Goal: Register for event/course

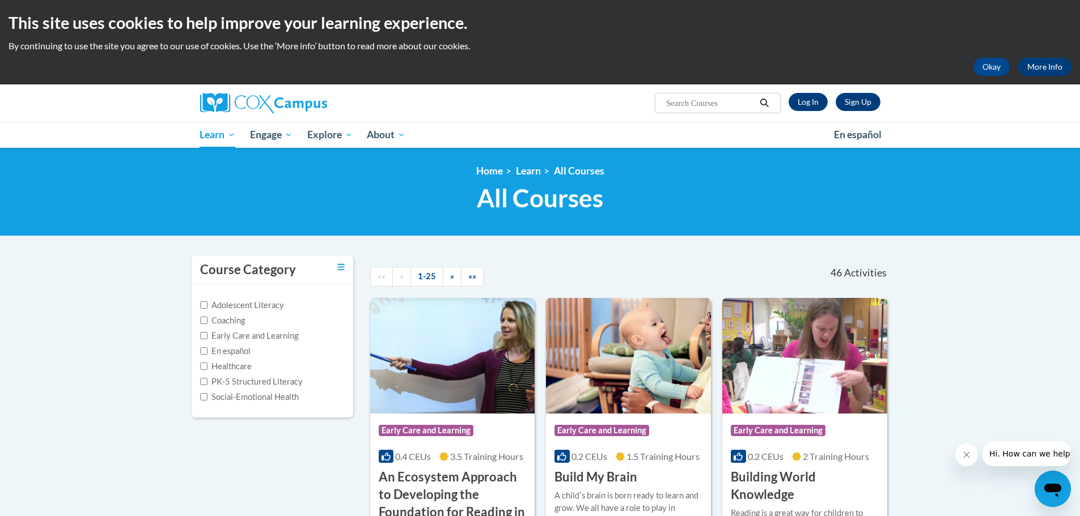
click at [669, 96] on input "Search..." at bounding box center [710, 103] width 91 height 14
type input "the power of language"
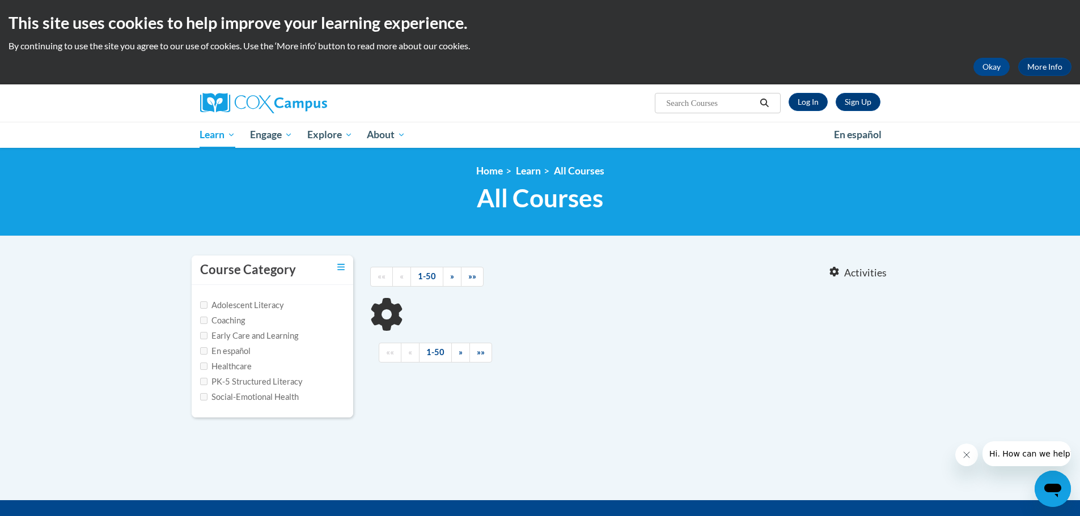
type input "the power of language"
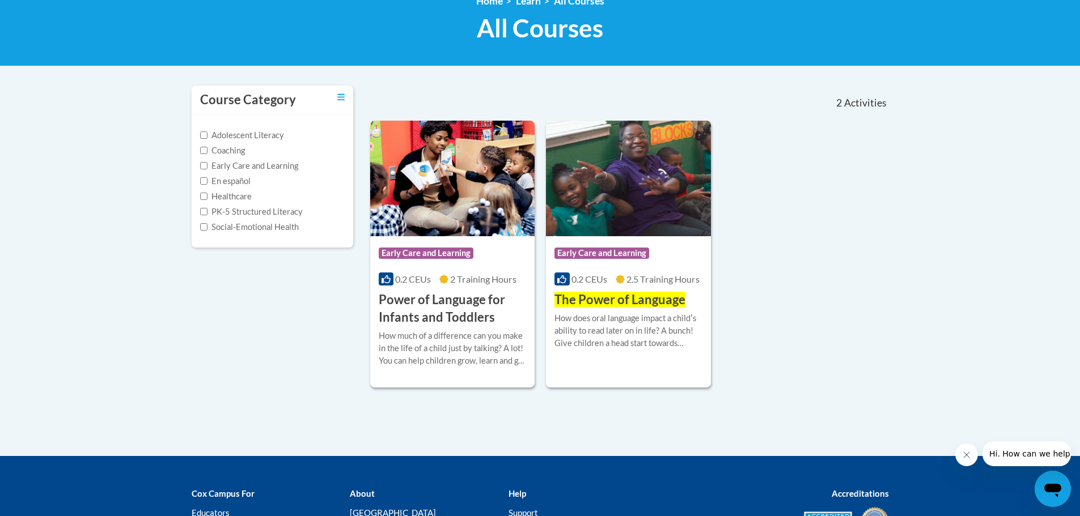
scroll to position [113, 0]
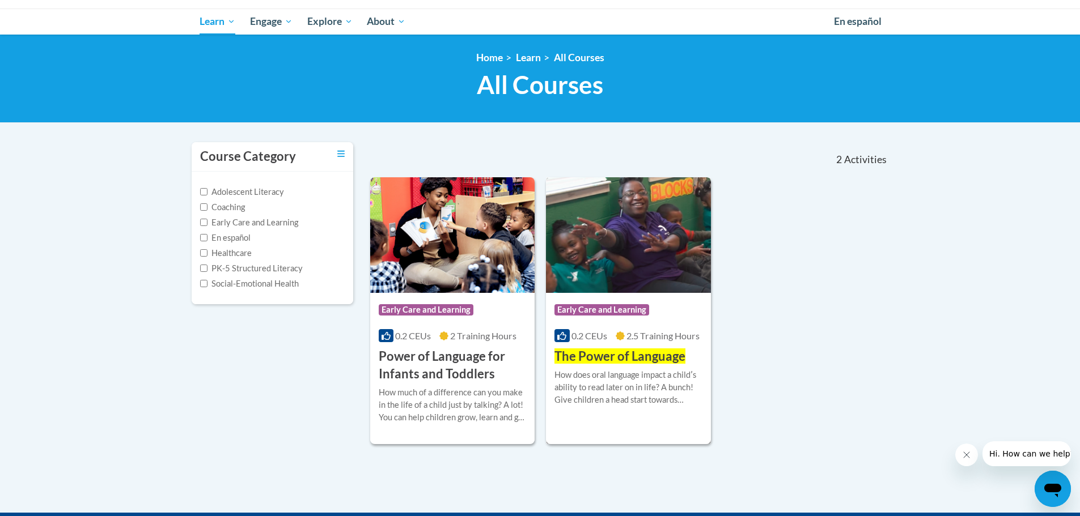
click at [645, 265] on img at bounding box center [628, 235] width 165 height 116
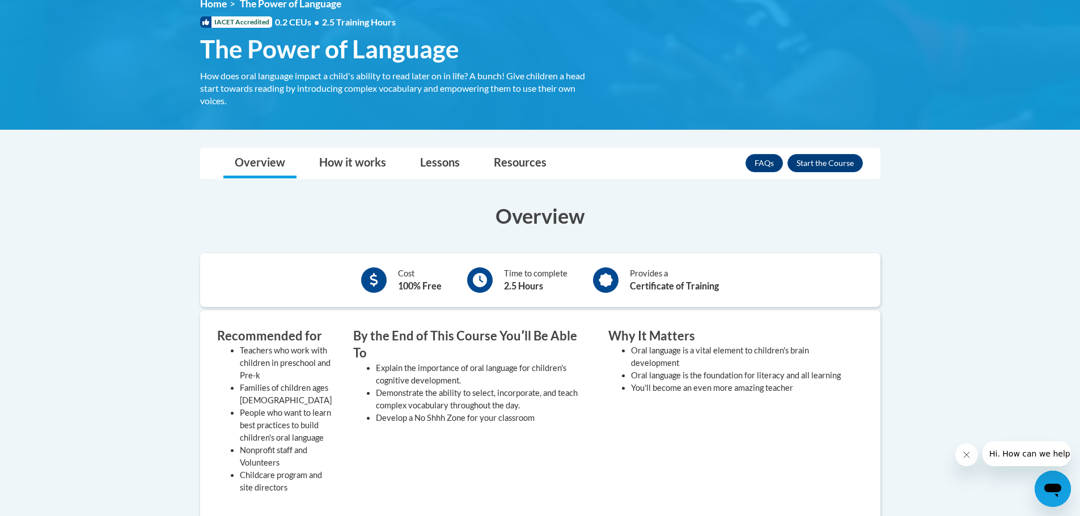
scroll to position [170, 0]
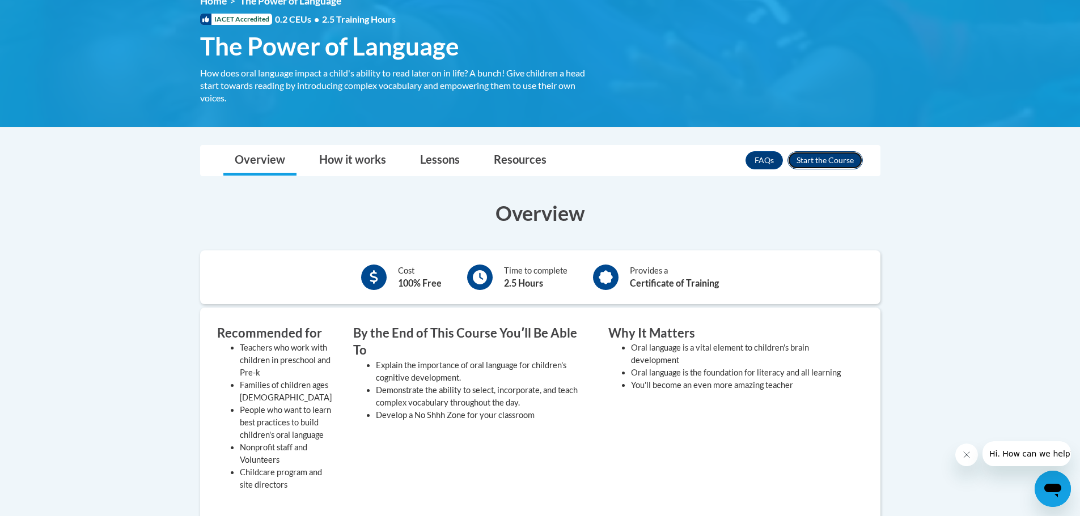
click at [828, 165] on button "Enroll" at bounding box center [824, 160] width 75 height 18
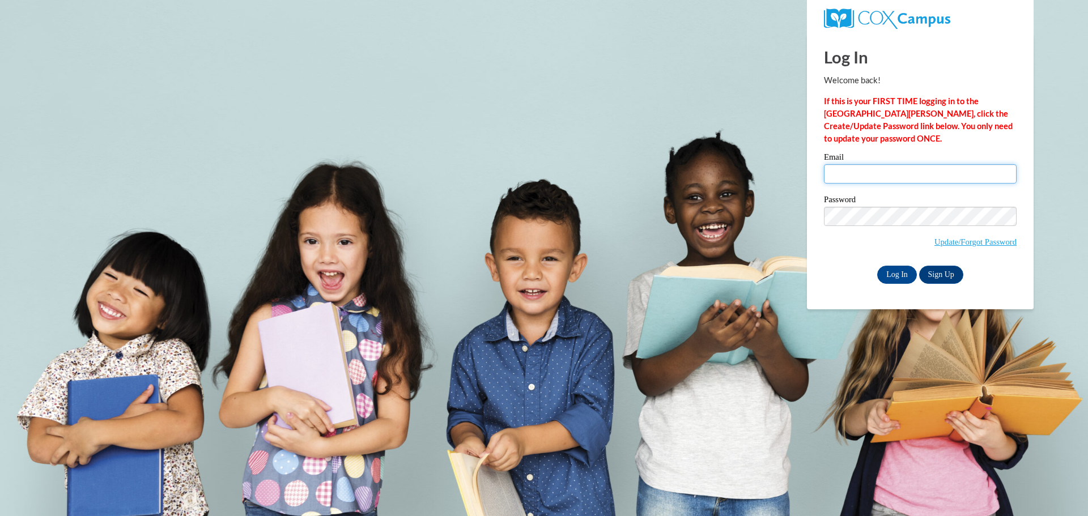
click at [883, 174] on input "Email" at bounding box center [920, 173] width 193 height 19
type input "arosa@lccaa.net"
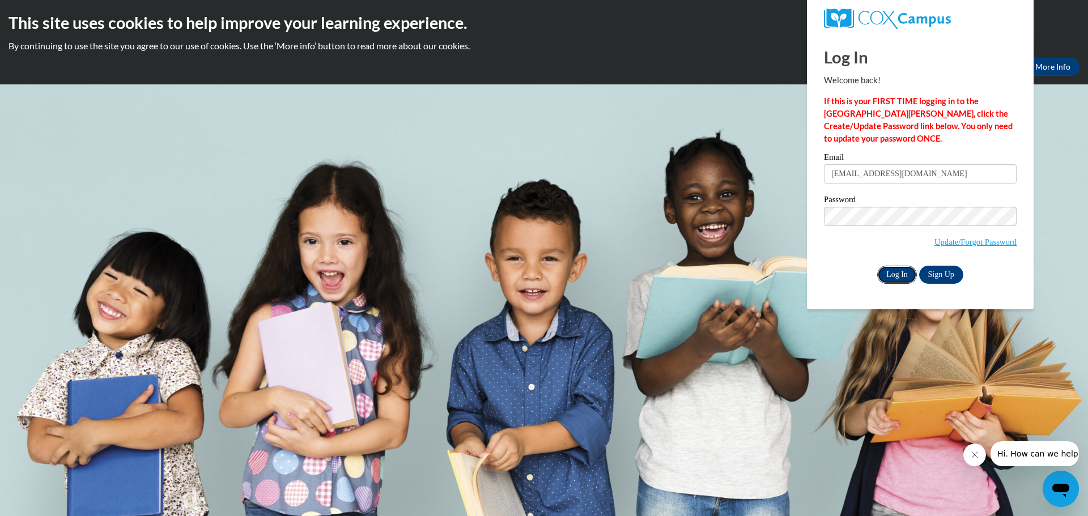
click at [906, 275] on input "Log In" at bounding box center [898, 275] width 40 height 18
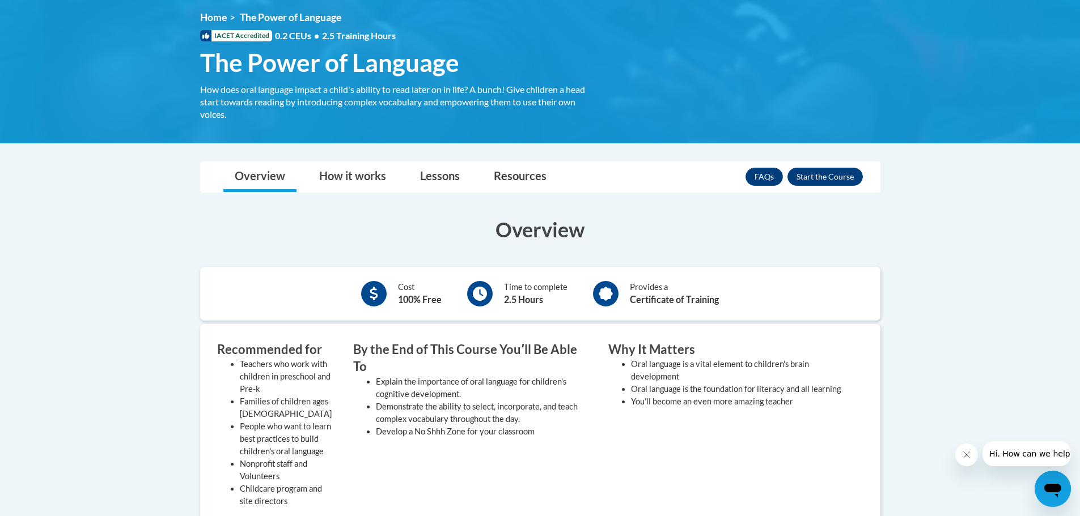
scroll to position [170, 0]
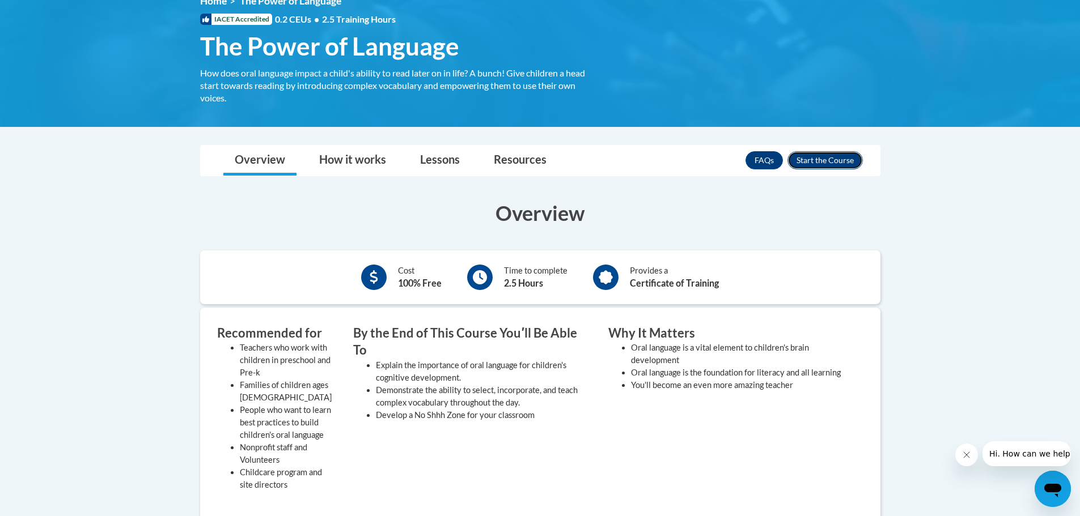
click at [831, 154] on button "Enroll" at bounding box center [824, 160] width 75 height 18
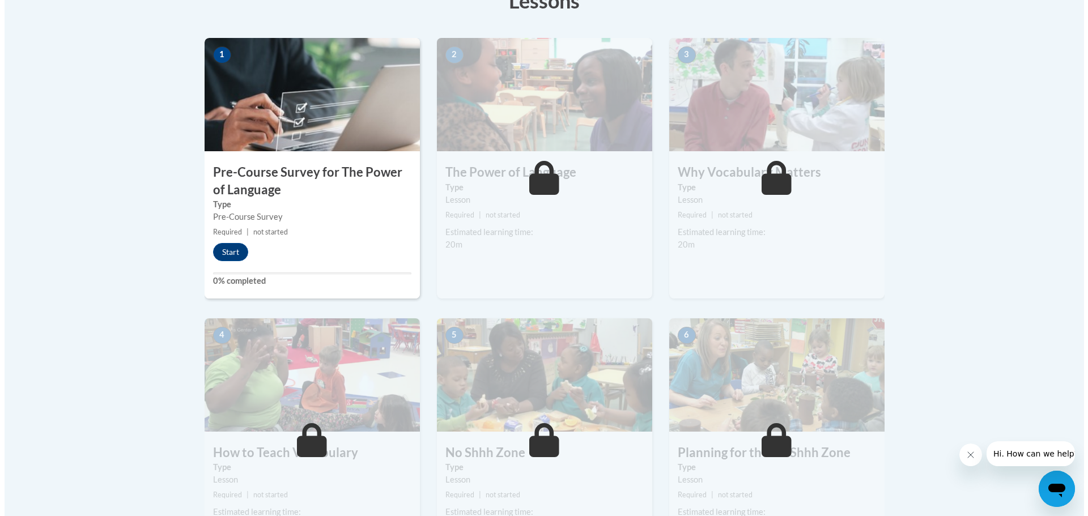
scroll to position [283, 0]
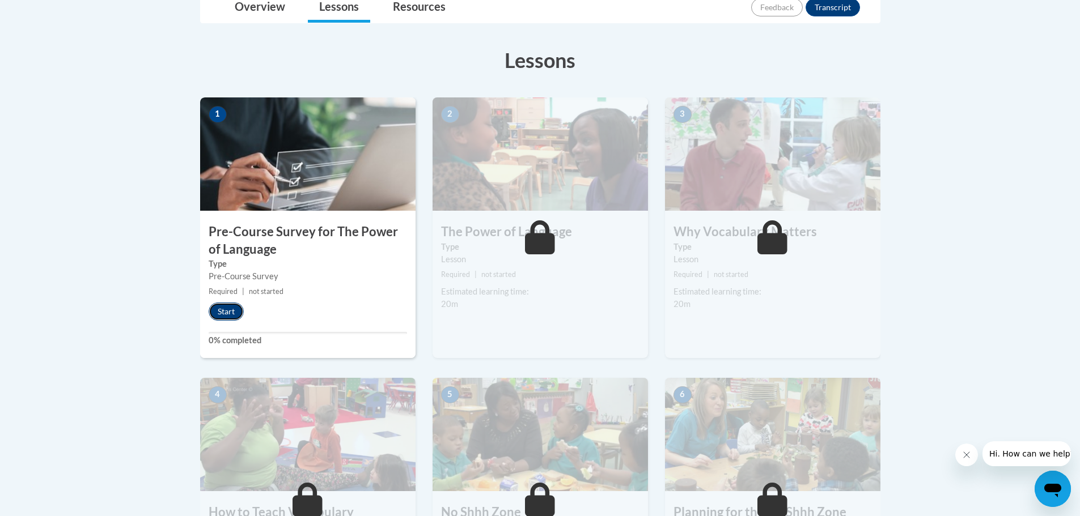
click at [226, 319] on button "Start" at bounding box center [226, 312] width 35 height 18
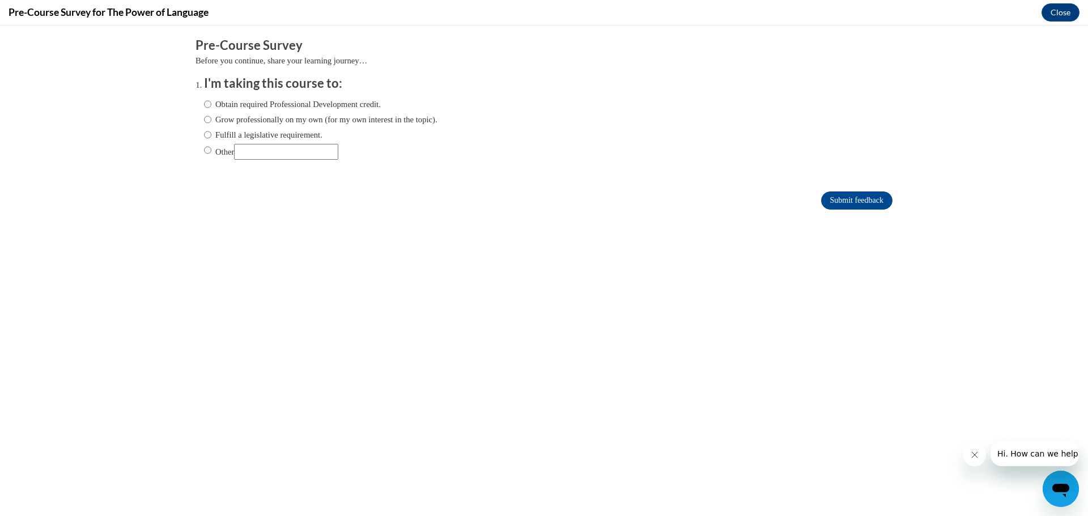
scroll to position [0, 0]
click at [290, 109] on label "Obtain required Professional Development credit." at bounding box center [292, 104] width 177 height 12
click at [211, 109] on input "Obtain required Professional Development credit." at bounding box center [207, 104] width 7 height 12
radio input "true"
click at [845, 192] on input "Submit feedback" at bounding box center [856, 201] width 71 height 18
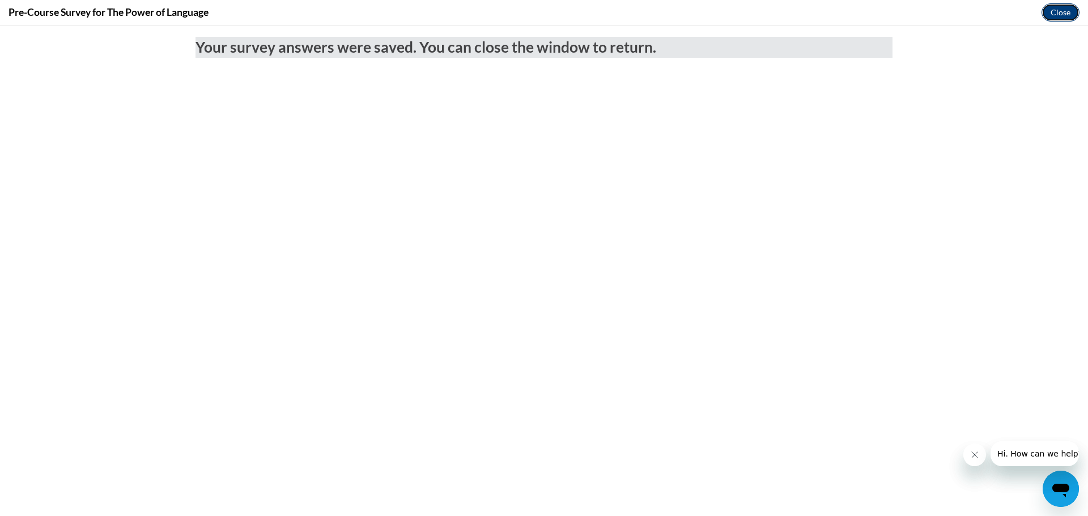
click at [1065, 13] on button "Close" at bounding box center [1061, 12] width 38 height 18
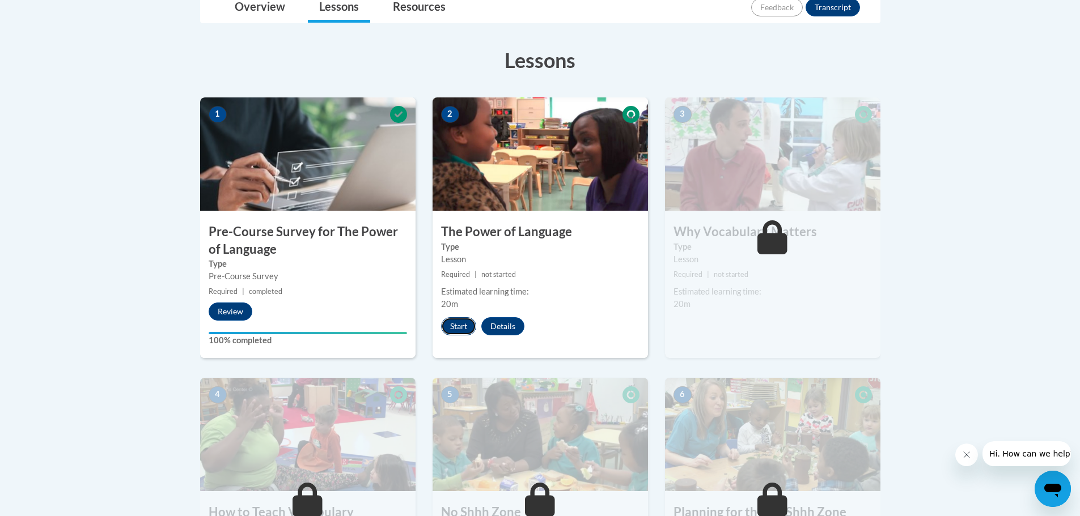
click at [444, 321] on button "Start" at bounding box center [458, 326] width 35 height 18
